Goal: Transaction & Acquisition: Purchase product/service

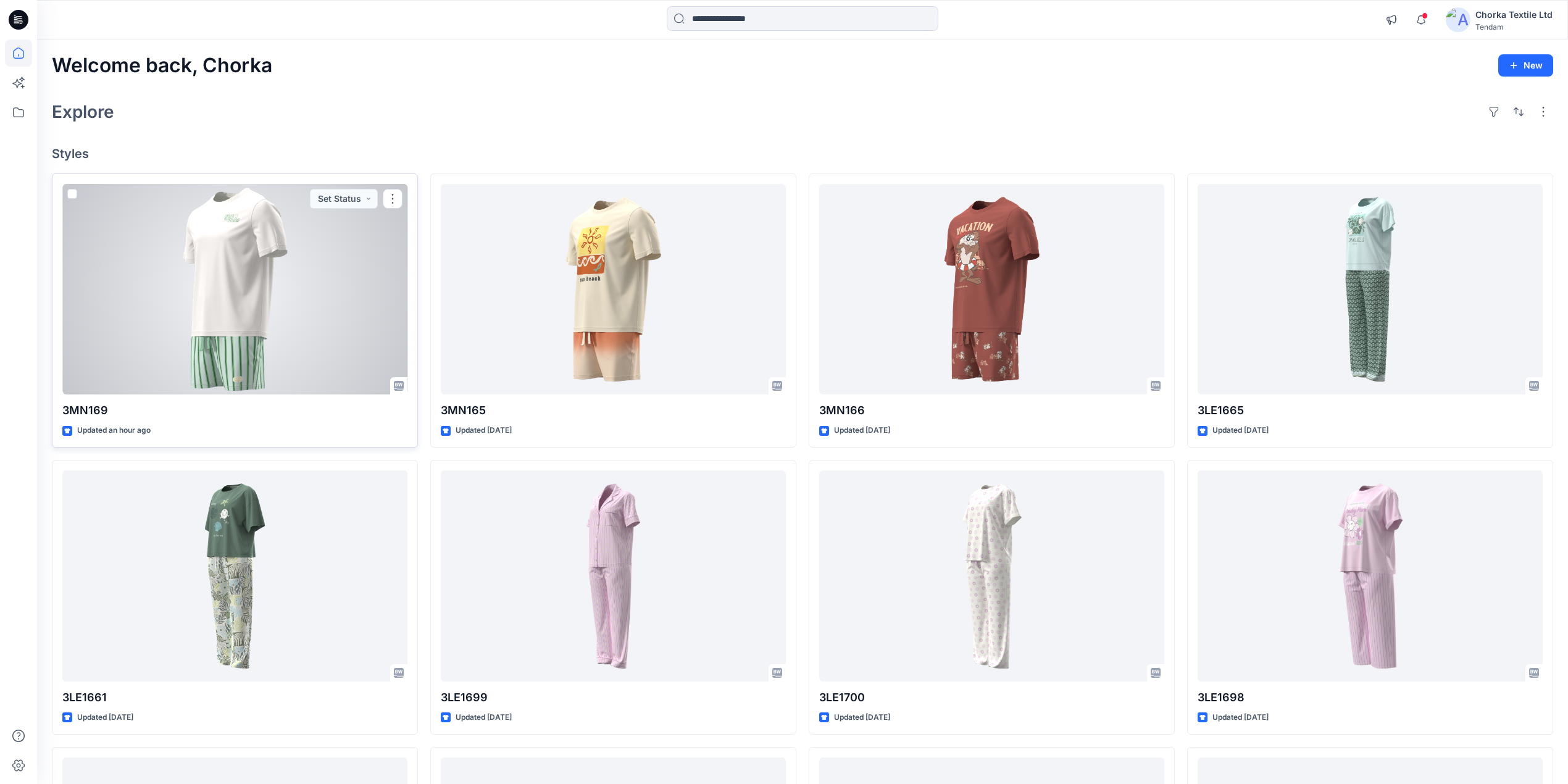
click at [290, 289] on div at bounding box center [235, 289] width 345 height 211
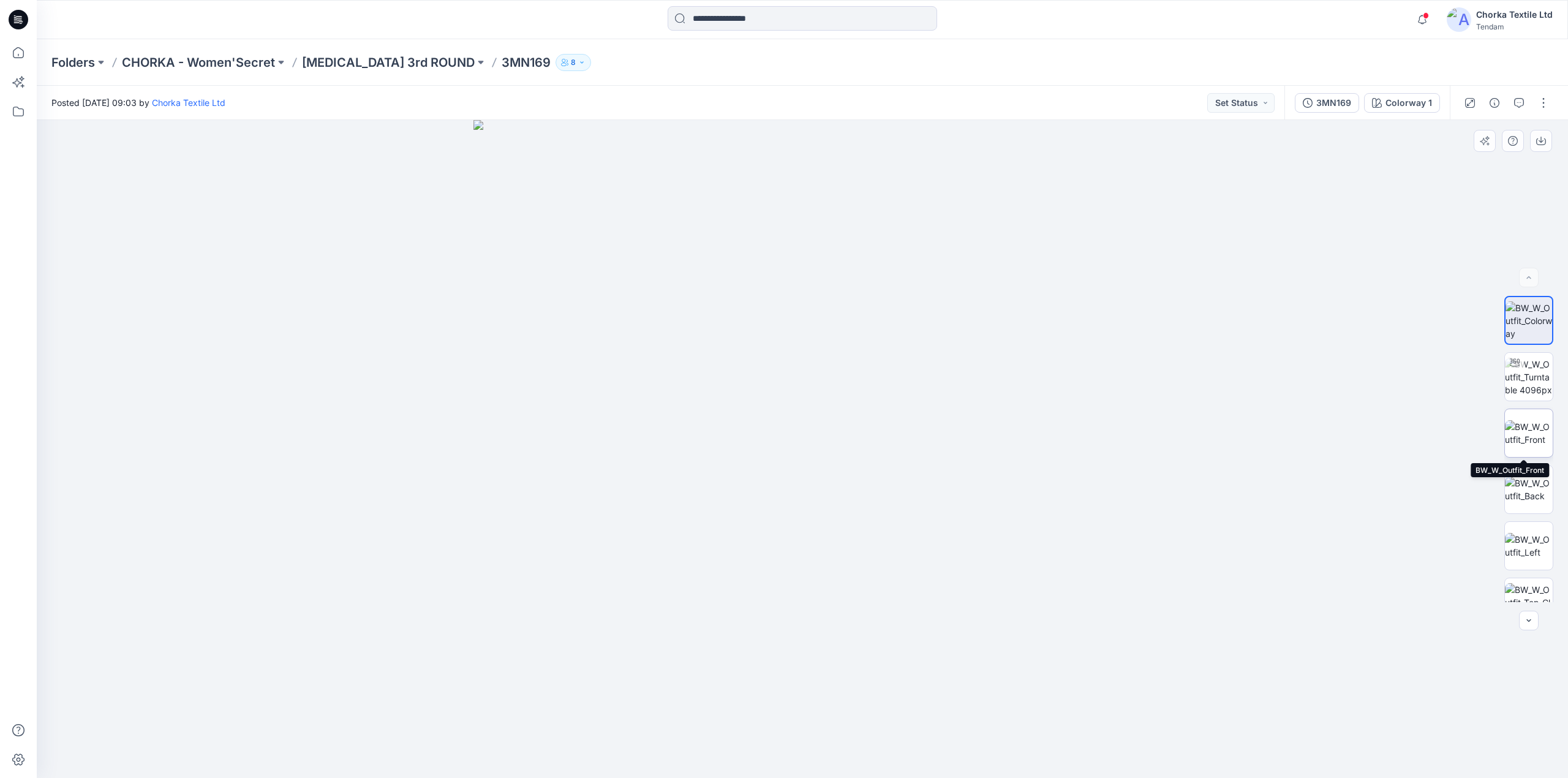
click at [1523, 430] on img at bounding box center [1529, 433] width 48 height 26
click at [1520, 363] on div at bounding box center [1514, 363] width 19 height 19
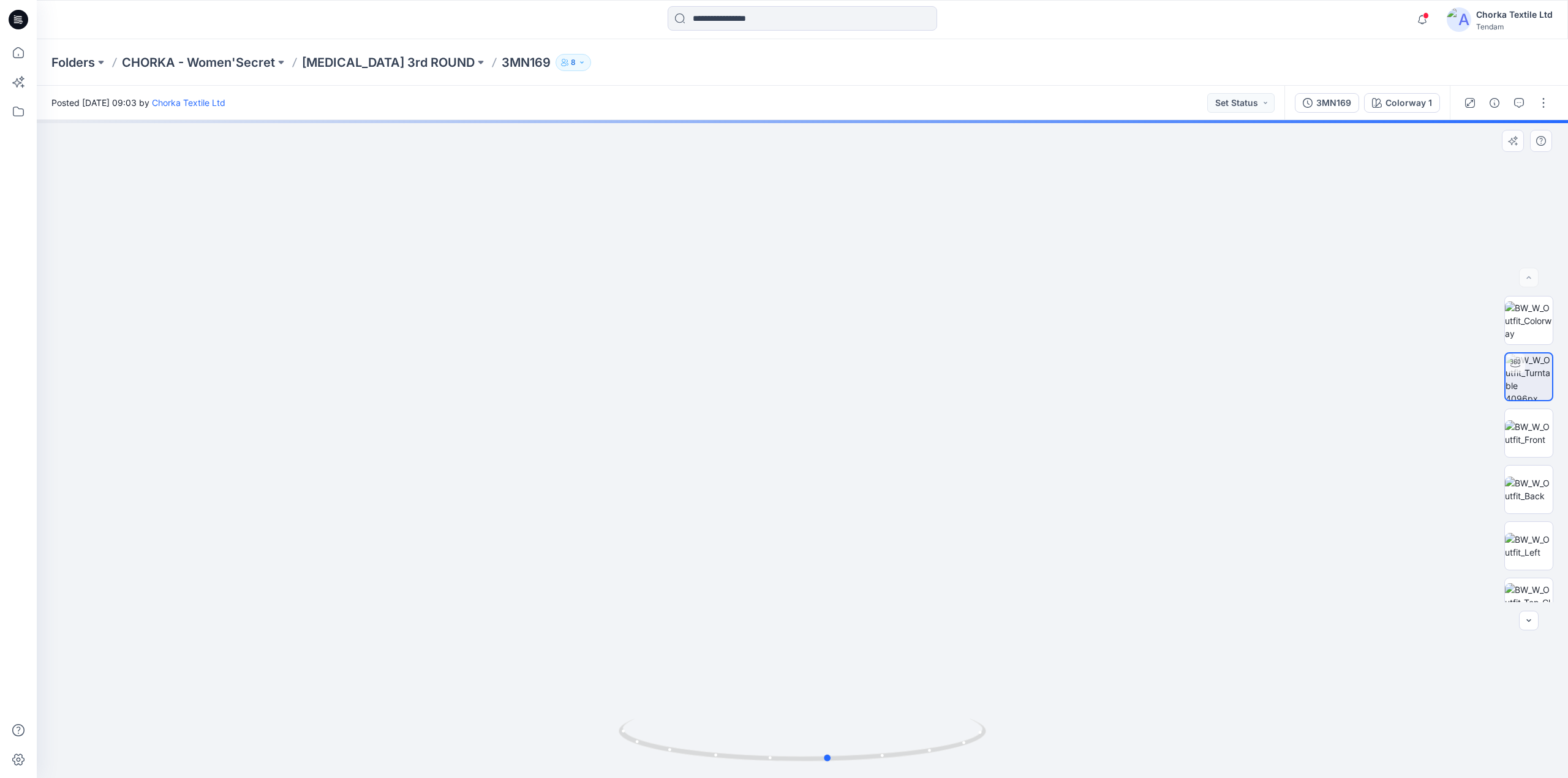
drag, startPoint x: 949, startPoint y: 751, endPoint x: 608, endPoint y: 704, distance: 344.2
click at [608, 704] on div at bounding box center [802, 449] width 1531 height 658
click at [1536, 431] on img at bounding box center [1529, 433] width 48 height 26
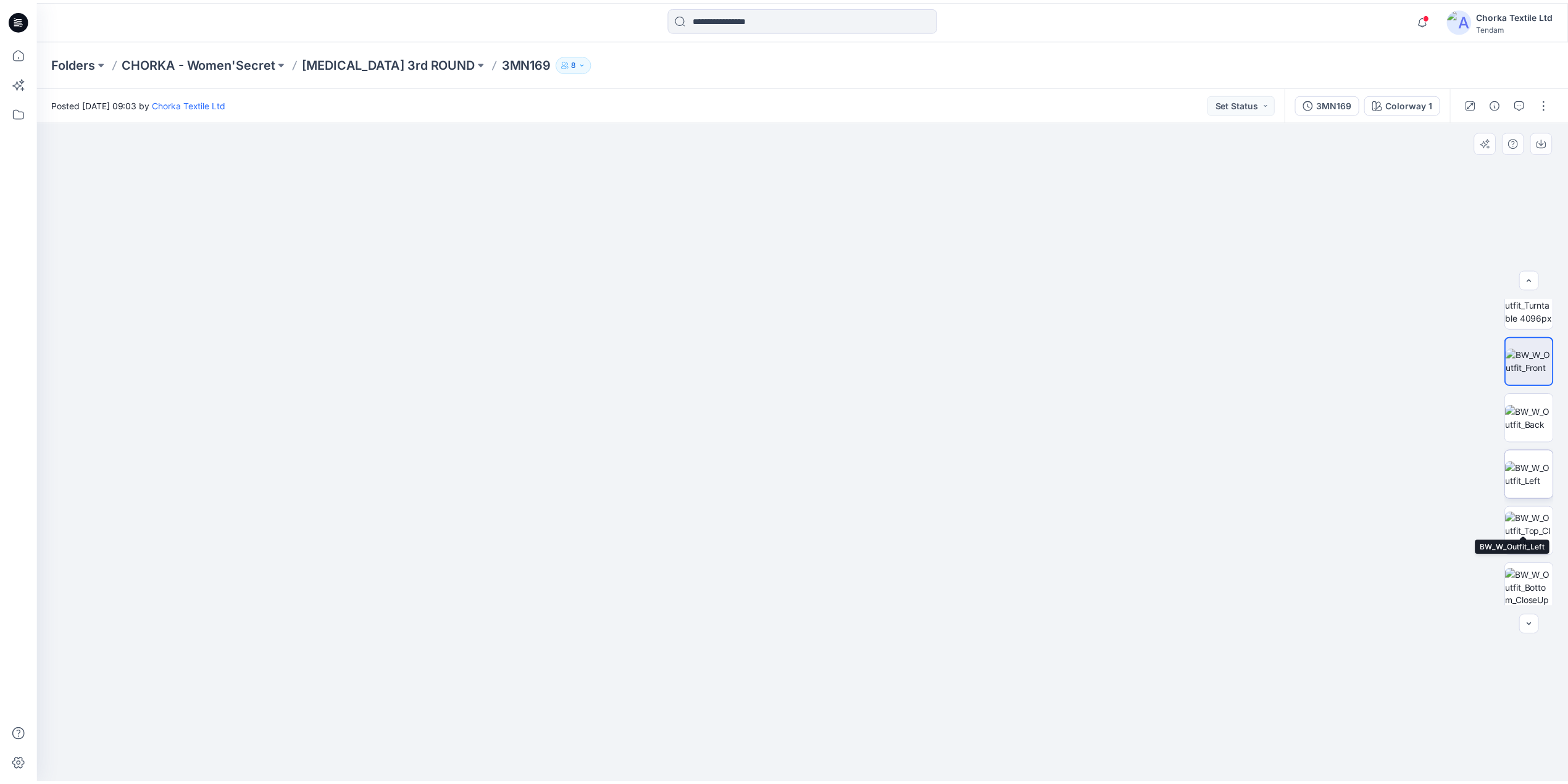
scroll to position [81, 0]
click at [1535, 568] on img at bounding box center [1541, 583] width 48 height 39
